Goal: Information Seeking & Learning: Learn about a topic

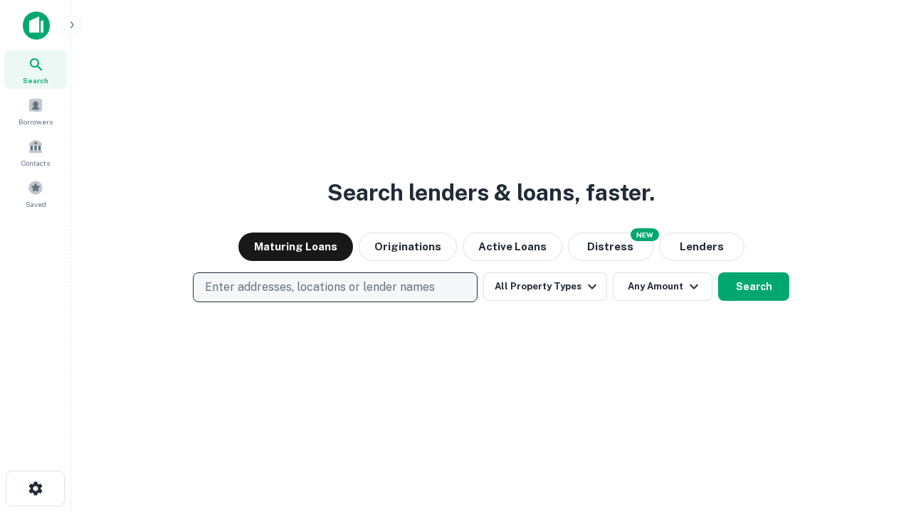
click at [335, 288] on p "Enter addresses, locations or lender names" at bounding box center [320, 287] width 230 height 17
type input "**********"
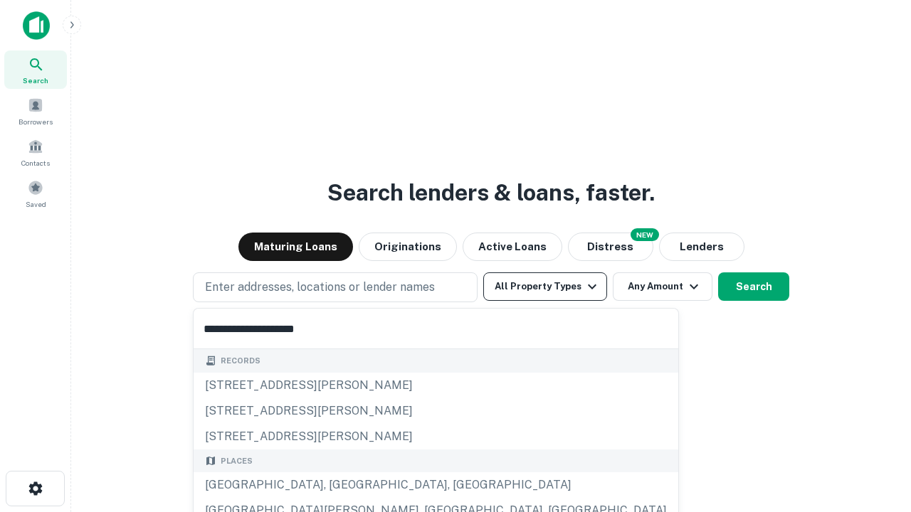
click at [340, 485] on div "[GEOGRAPHIC_DATA], [GEOGRAPHIC_DATA], [GEOGRAPHIC_DATA]" at bounding box center [436, 486] width 485 height 26
click at [545, 287] on button "All Property Types" at bounding box center [545, 287] width 124 height 28
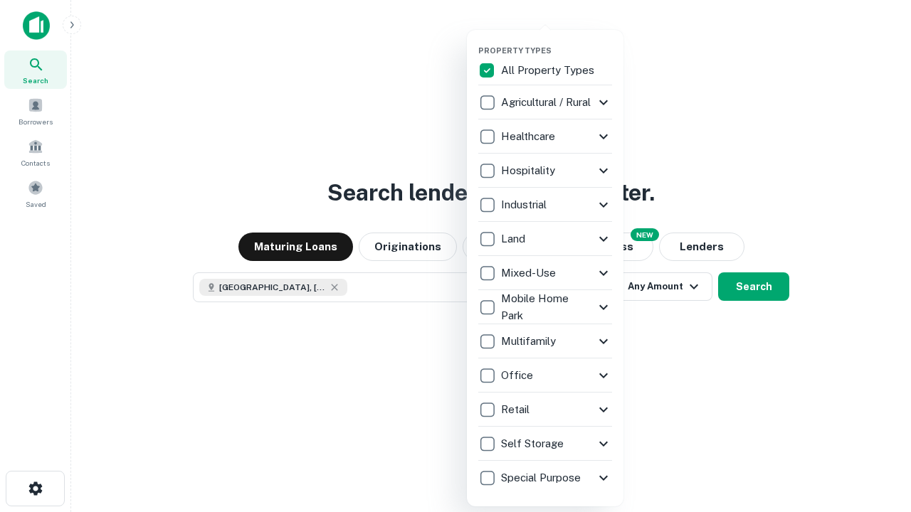
click at [557, 41] on button "button" at bounding box center [556, 41] width 157 height 1
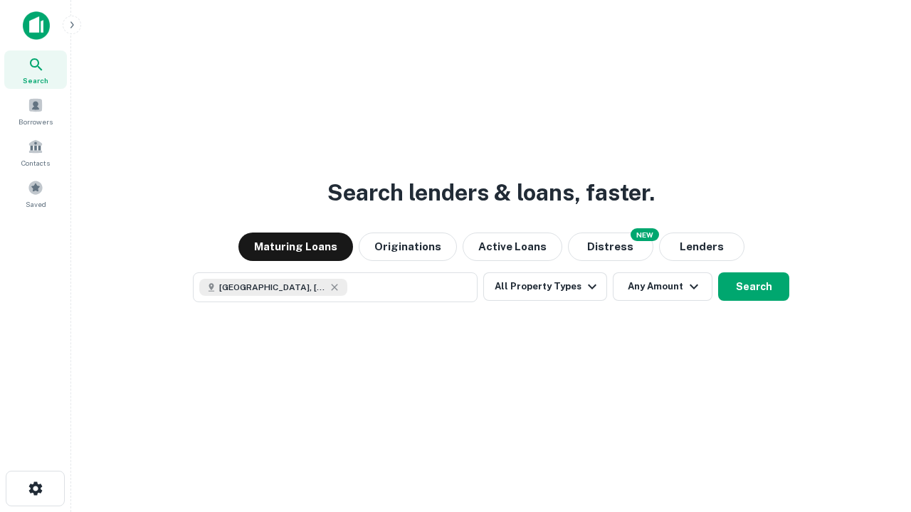
scroll to position [23, 0]
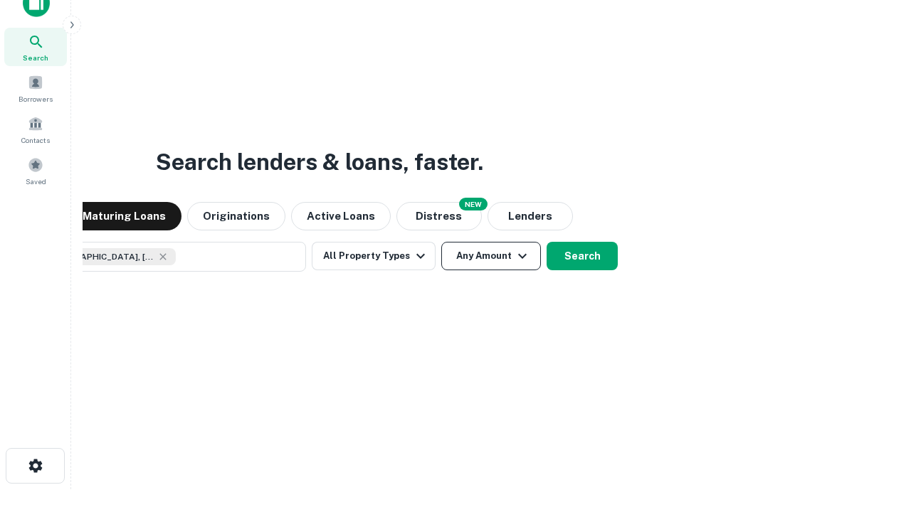
click at [441, 242] on button "Any Amount" at bounding box center [491, 256] width 100 height 28
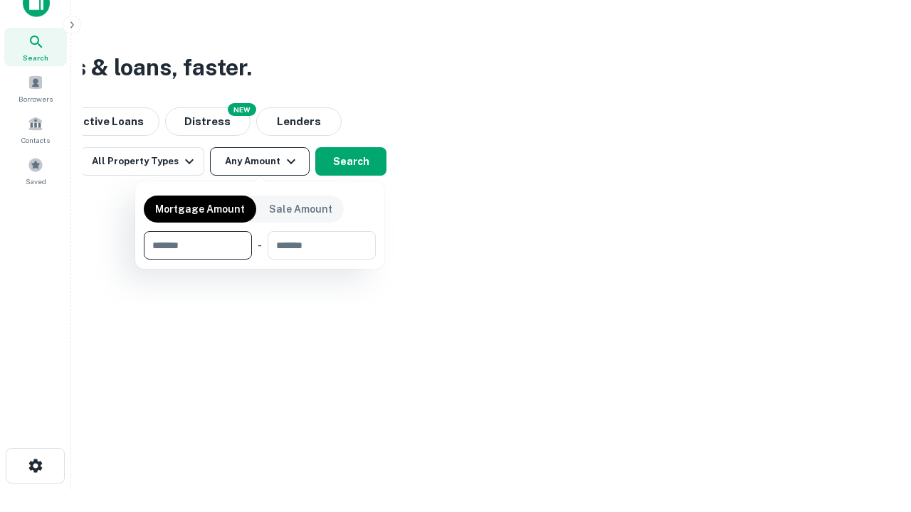
type input "*******"
click at [260, 260] on button "button" at bounding box center [260, 260] width 232 height 1
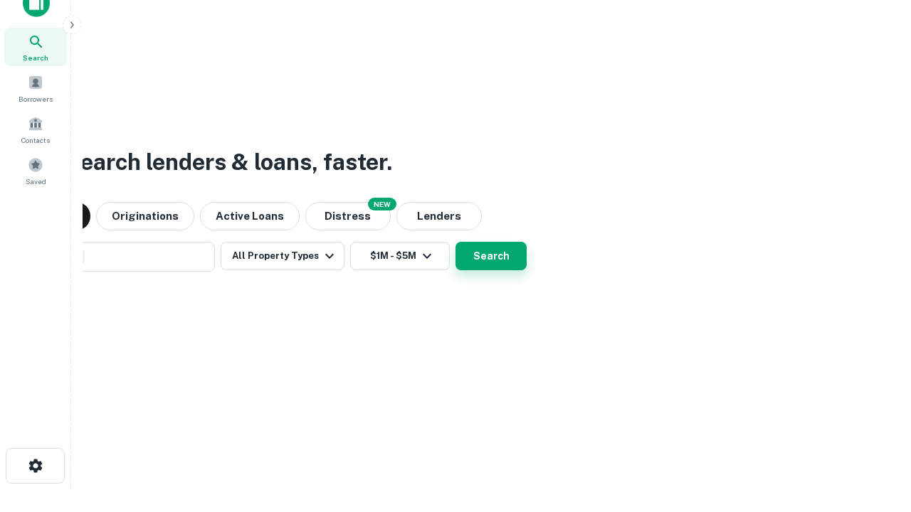
click at [456, 242] on button "Search" at bounding box center [491, 256] width 71 height 28
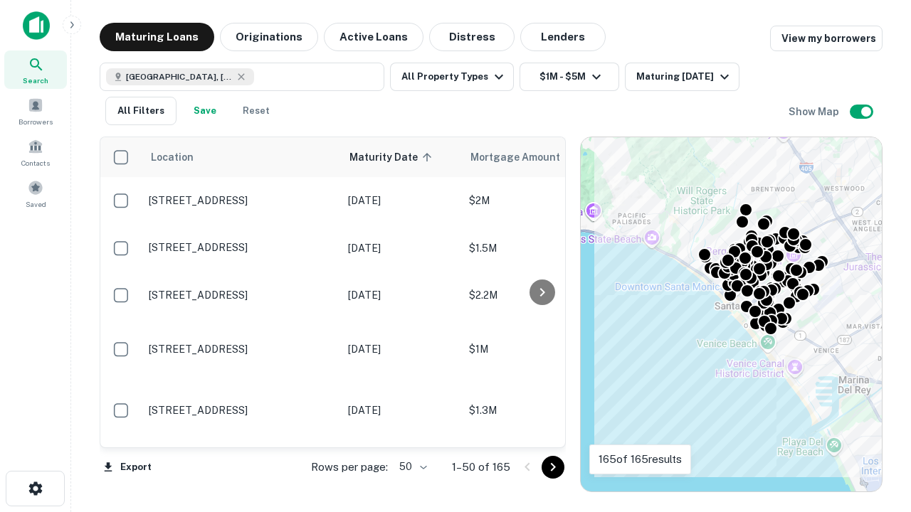
click at [411, 467] on body "Search Borrowers Contacts Saved Maturing Loans Originations Active Loans Distre…" at bounding box center [455, 256] width 911 height 512
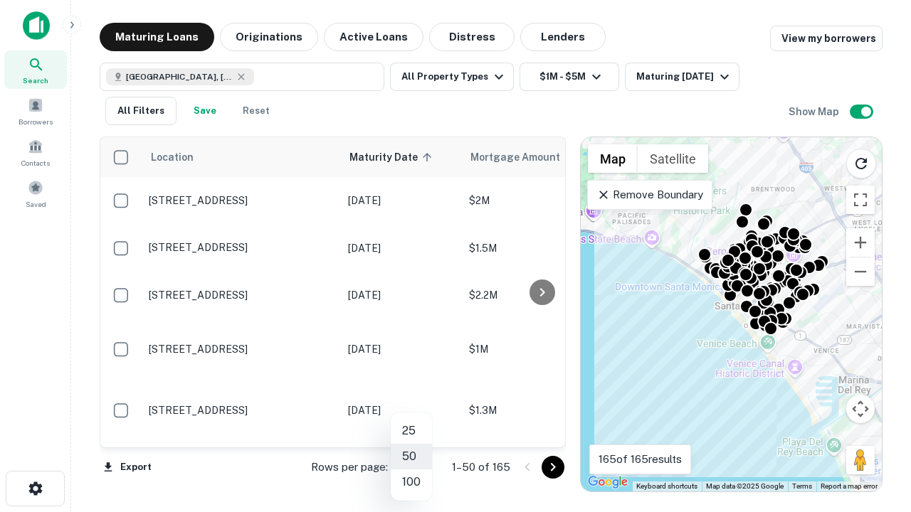
click at [411, 431] on li "25" at bounding box center [411, 432] width 41 height 26
